Goal: Task Accomplishment & Management: Manage account settings

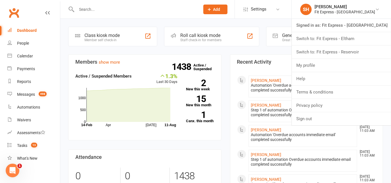
click at [353, 34] on link "Switch to: Fit Express - Eltham" at bounding box center [341, 38] width 99 height 13
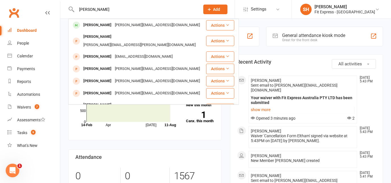
type input "kristie meg"
click at [138, 21] on div "Kristie Megg Kristie.megg@gmail.com" at bounding box center [137, 25] width 137 height 12
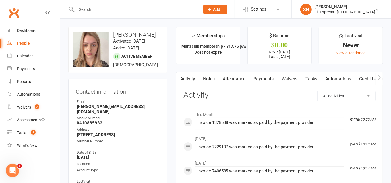
click at [199, 79] on link "Notes" at bounding box center [209, 79] width 20 height 13
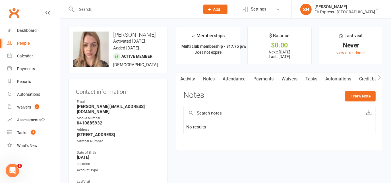
click at [264, 76] on link "Payments" at bounding box center [263, 79] width 28 height 13
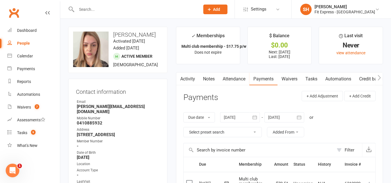
click at [362, 9] on div "Fit Express - [GEOGRAPHIC_DATA]" at bounding box center [345, 11] width 61 height 5
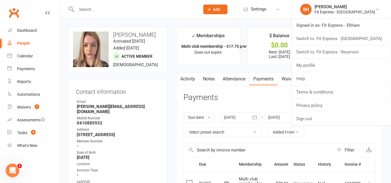
click at [354, 41] on link "Switch to: Fit Express - [GEOGRAPHIC_DATA]" at bounding box center [341, 38] width 99 height 13
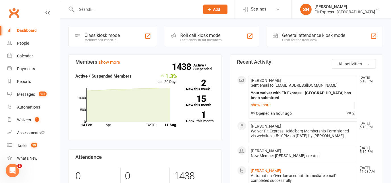
click at [334, 14] on link "SH Skyler Harasek Fit Express - Heidelberg" at bounding box center [341, 9] width 82 height 11
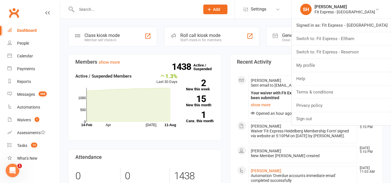
click at [333, 38] on link "Switch to: Fit Express - Eltham" at bounding box center [341, 38] width 99 height 13
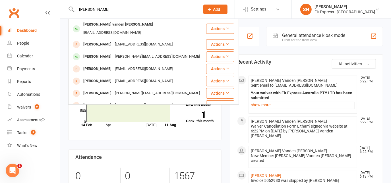
type input "[PERSON_NAME]"
click at [143, 29] on div "[EMAIL_ADDRESS][DOMAIN_NAME]" at bounding box center [112, 33] width 61 height 8
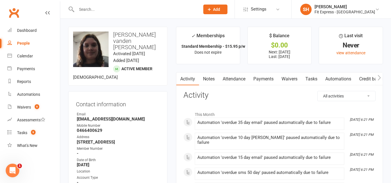
click at [213, 77] on link "Notes" at bounding box center [209, 79] width 20 height 13
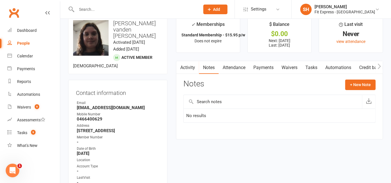
scroll to position [0, 11]
click at [286, 68] on link "Waivers" at bounding box center [280, 67] width 24 height 13
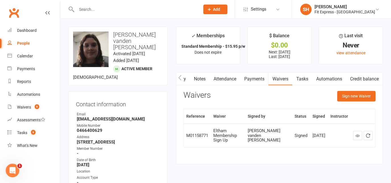
click at [196, 11] on input "text" at bounding box center [135, 9] width 121 height 8
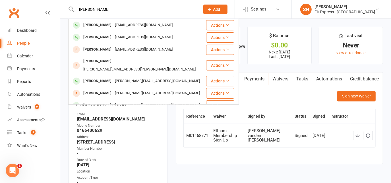
type input "timmy brook"
click at [154, 26] on div "brooksie_machine@hotmail.com" at bounding box center [143, 25] width 61 height 8
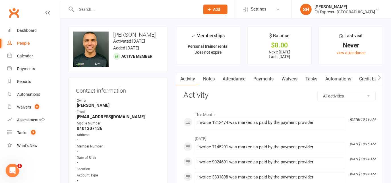
click at [208, 75] on link "Notes" at bounding box center [209, 79] width 20 height 13
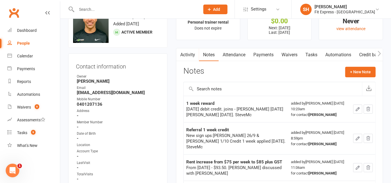
scroll to position [24, 0]
click at [264, 53] on link "Payments" at bounding box center [263, 55] width 28 height 13
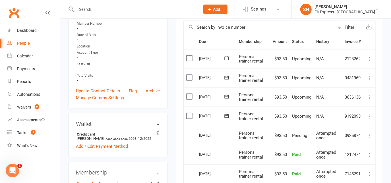
scroll to position [96, 0]
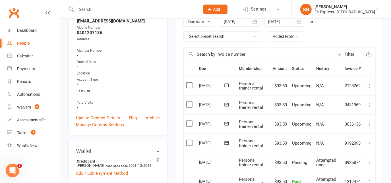
click at [260, 21] on date-input "11 Jul 2025 July 2025 Sun Mon Tue Wed Thu Fri Sat 27 29 30 01 02 03 04 05 28 06…" at bounding box center [240, 21] width 40 height 10
click at [255, 22] on icon "button" at bounding box center [255, 22] width 6 height 6
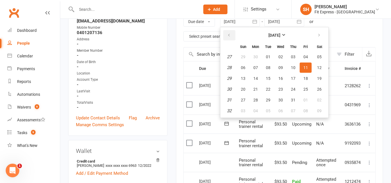
click at [227, 30] on button "button" at bounding box center [229, 35] width 12 height 10
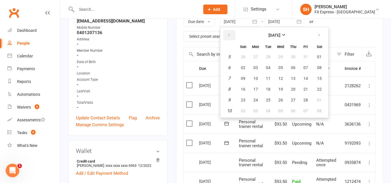
click at [227, 30] on button "button" at bounding box center [229, 35] width 12 height 10
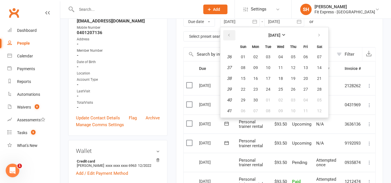
click at [227, 30] on button "button" at bounding box center [229, 35] width 12 height 10
click at [244, 67] on span "04" at bounding box center [243, 67] width 5 height 5
type input "04 Aug 2024"
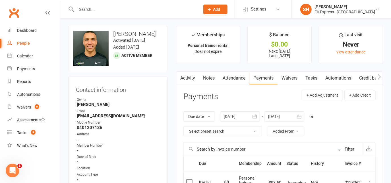
scroll to position [0, 0]
